Goal: Transaction & Acquisition: Purchase product/service

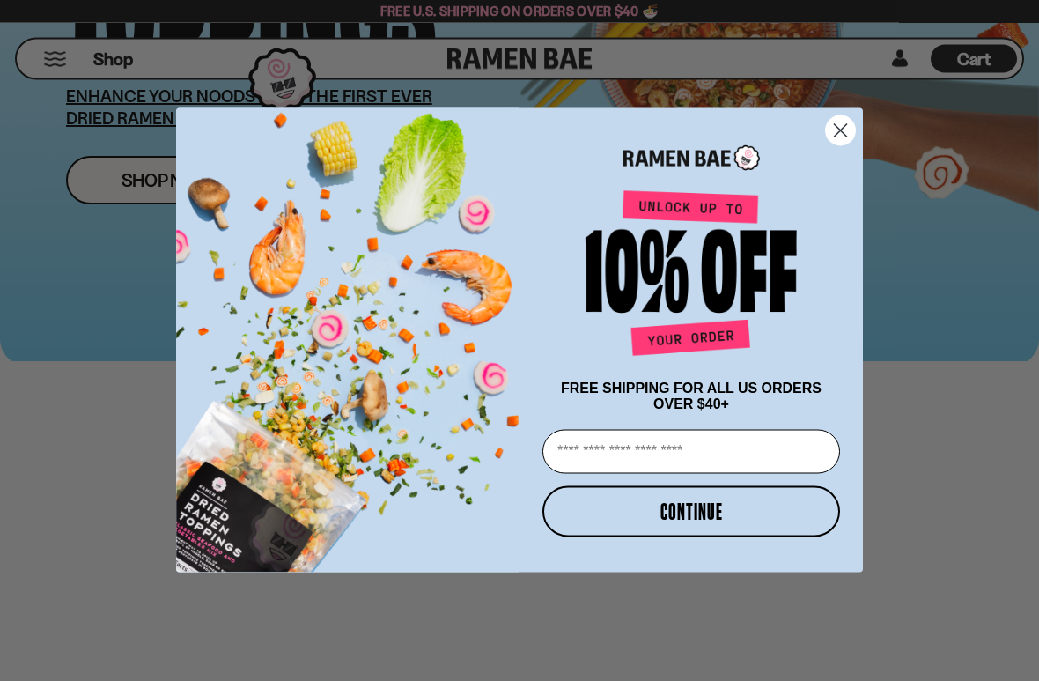
click at [847, 128] on circle "Close dialog" at bounding box center [840, 130] width 29 height 29
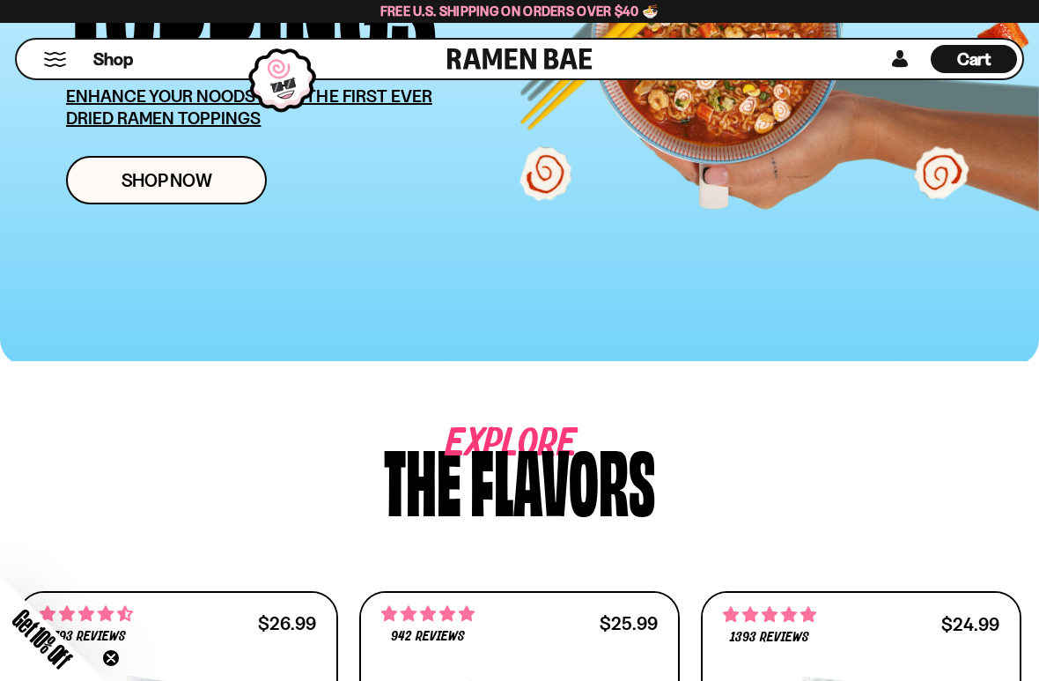
click at [172, 173] on span "Shop Now" at bounding box center [167, 180] width 91 height 18
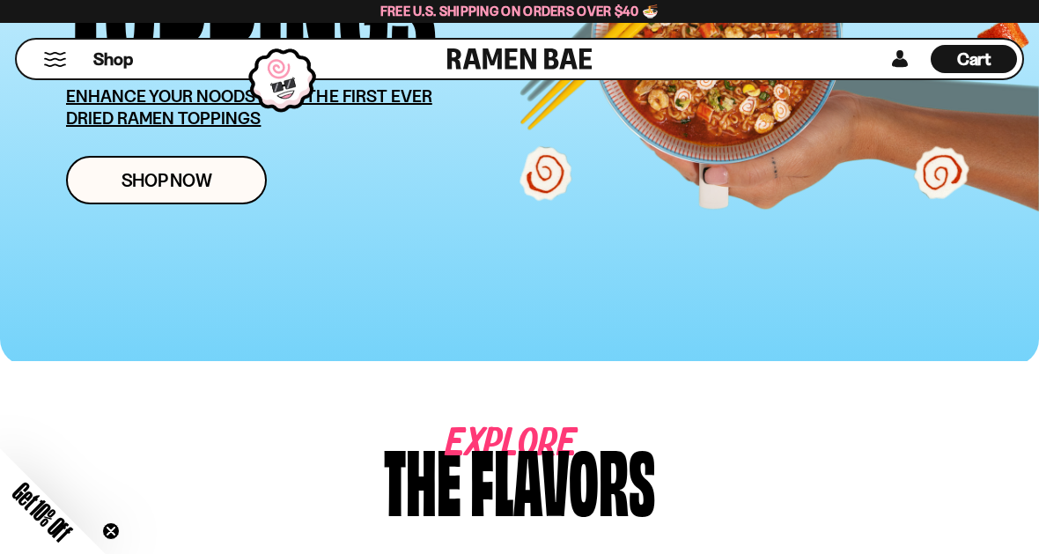
click at [194, 176] on span "Shop Now" at bounding box center [167, 180] width 91 height 18
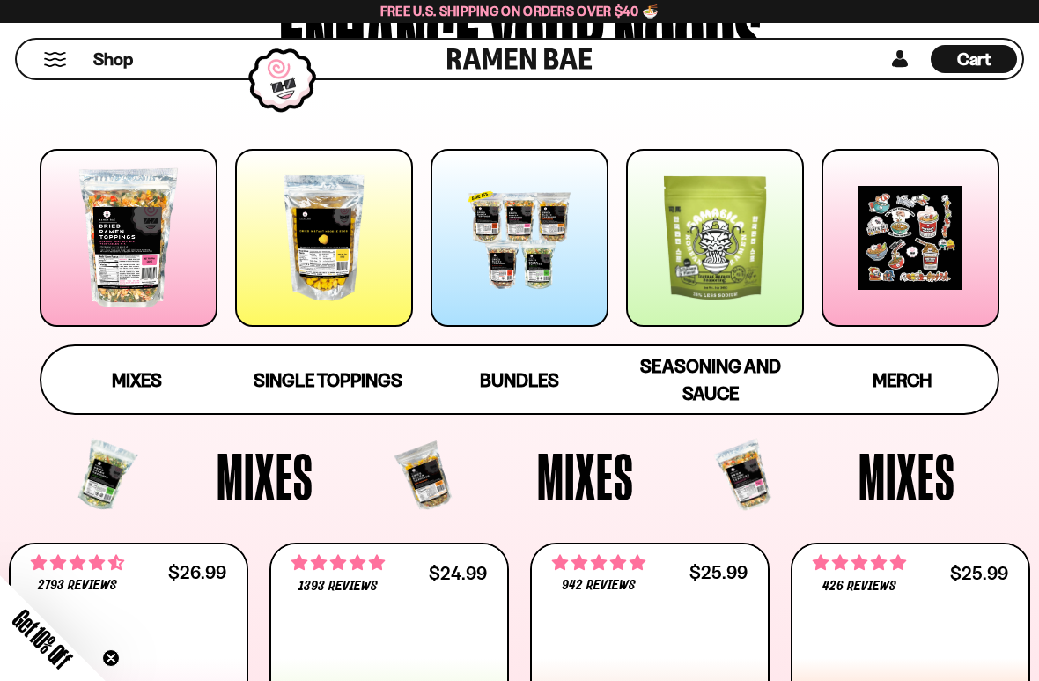
scroll to position [186, 0]
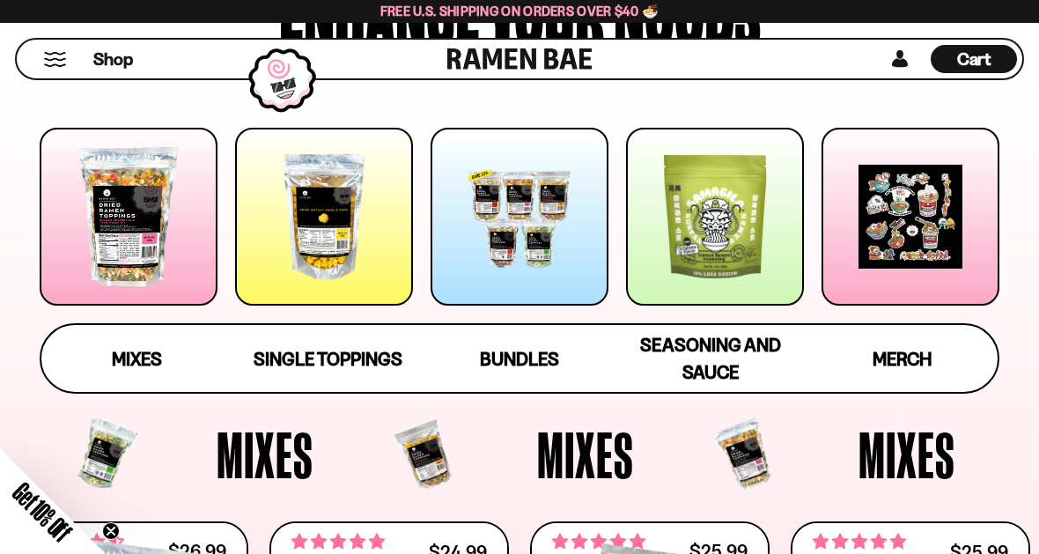
click at [517, 350] on span "Bundles" at bounding box center [519, 359] width 79 height 22
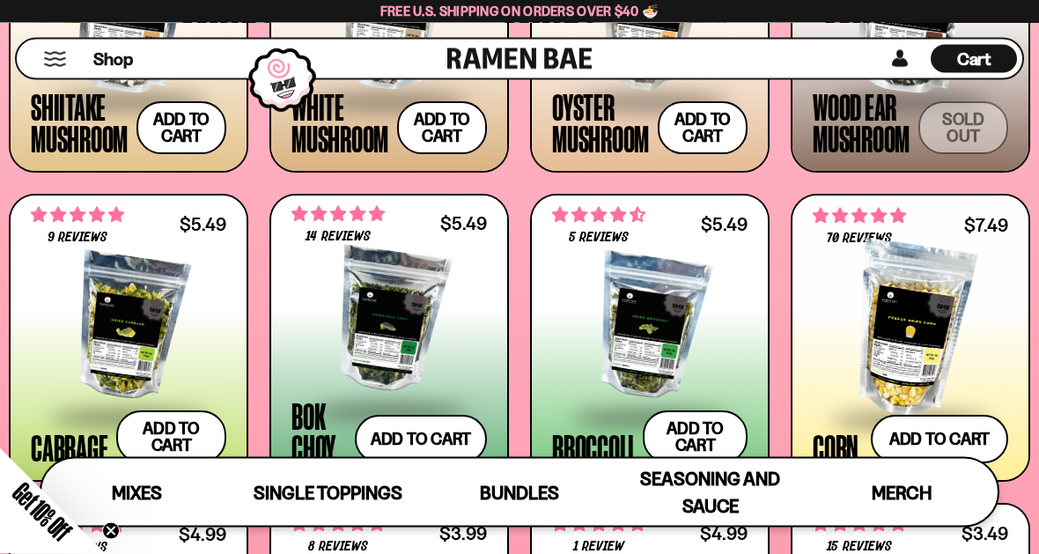
scroll to position [2154, 0]
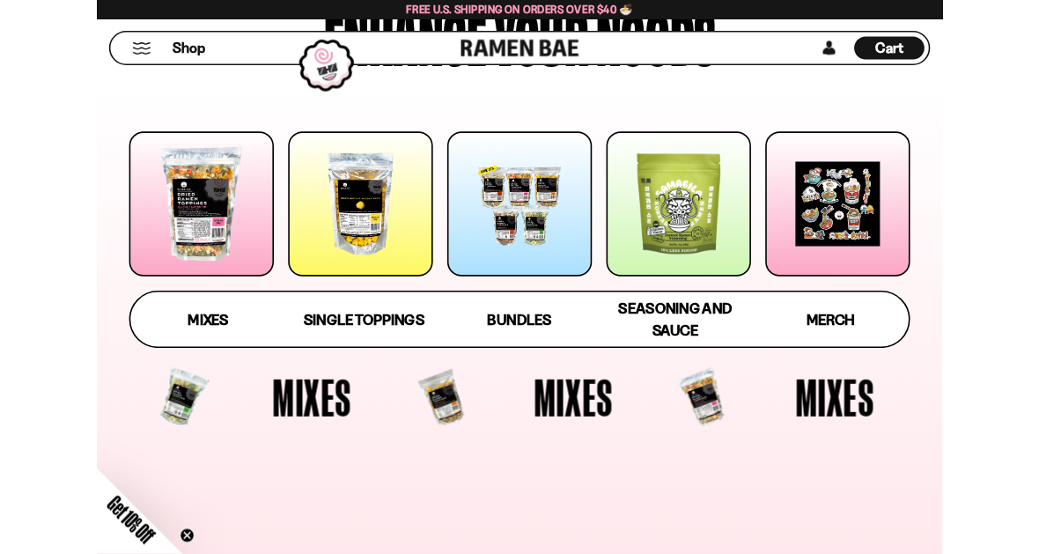
scroll to position [166, 0]
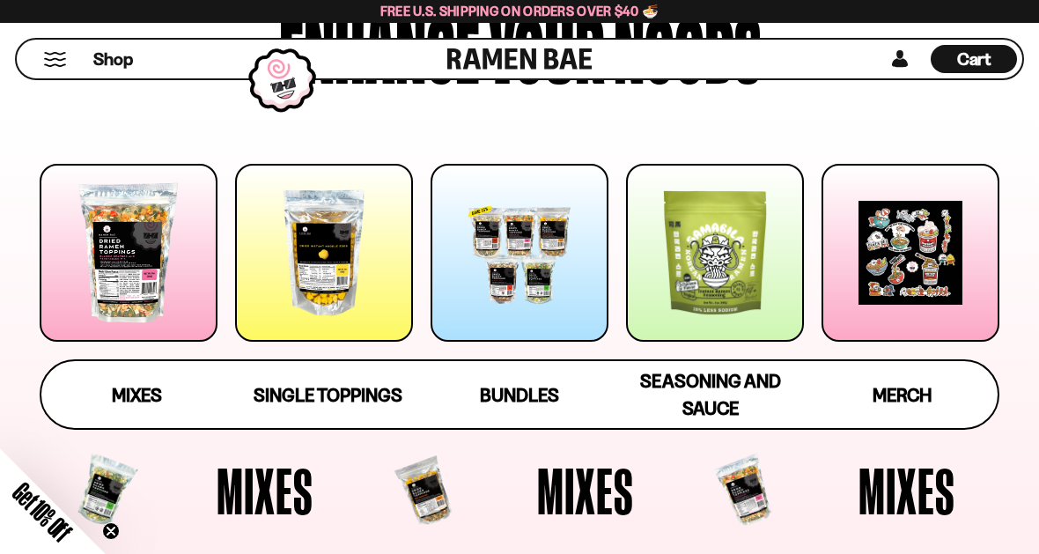
click at [600, 521] on span "Mixes" at bounding box center [585, 490] width 97 height 65
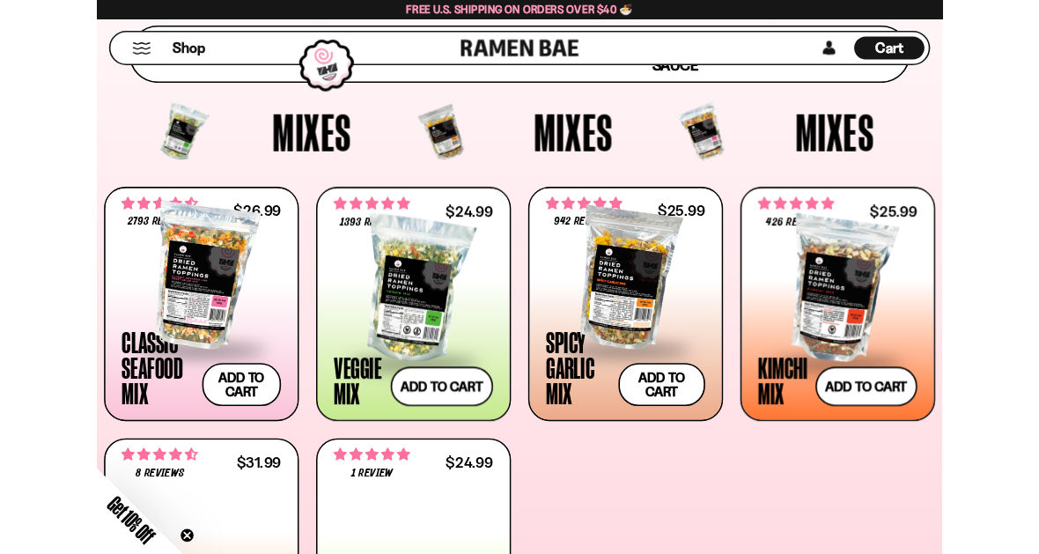
scroll to position [491, 0]
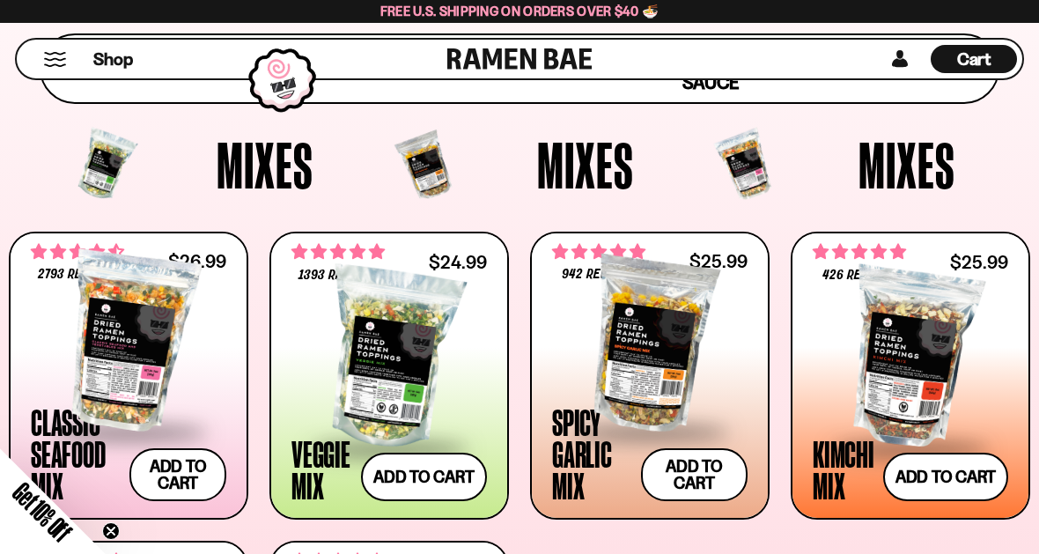
click at [451, 474] on button "Add to cart Add — Regular price $24.99 Regular price Sale price $24.99 Unit pri…" at bounding box center [424, 477] width 126 height 48
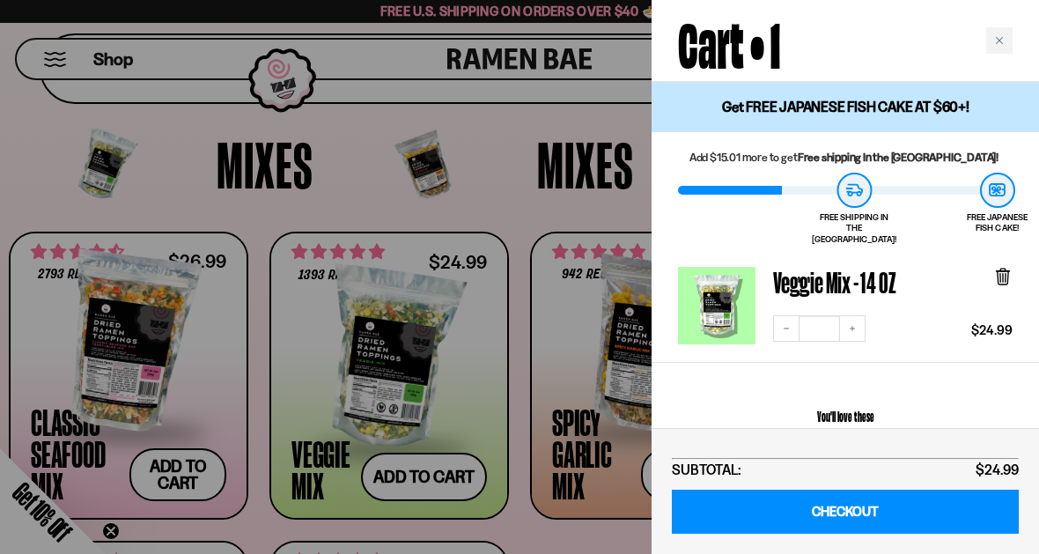
click at [878, 505] on link "CHECKOUT" at bounding box center [845, 512] width 347 height 45
